Goal: Task Accomplishment & Management: Use online tool/utility

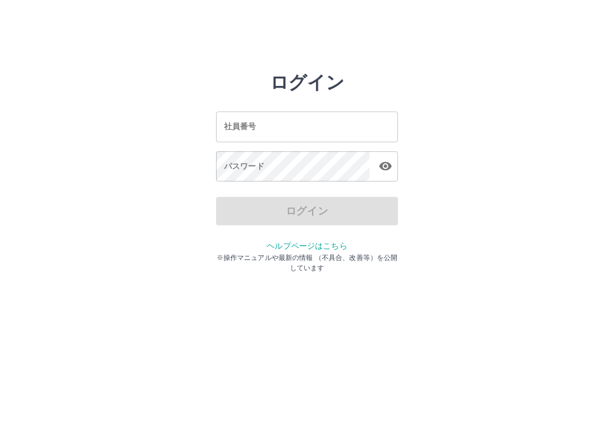
click at [584, 254] on html "ログイン 社員番号 社員番号 パスワード パスワード ログイン ヘルプページはこちら ※操作マニュアルや最新の情報 （不具合、改善等）を公開しています SDH…" at bounding box center [307, 127] width 614 height 254
